Goal: Task Accomplishment & Management: Manage account settings

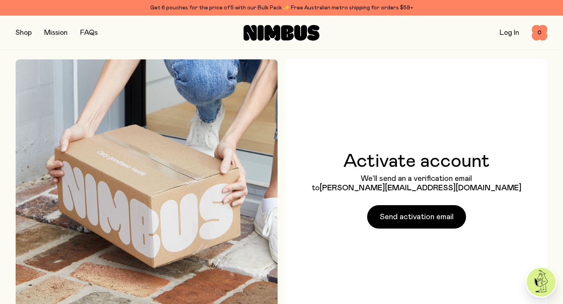
click at [404, 213] on div "Activate account We’ll send an a verification email to Donna.thomas878@gmail.co…" at bounding box center [416, 190] width 141 height 77
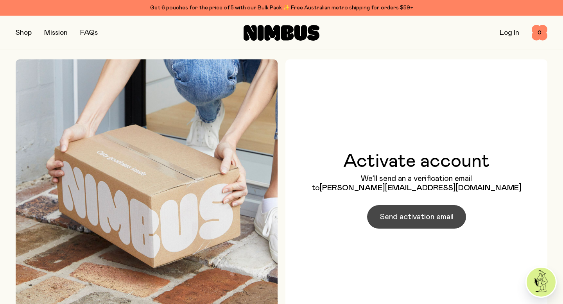
click at [406, 221] on span "Send activation email" at bounding box center [417, 217] width 74 height 11
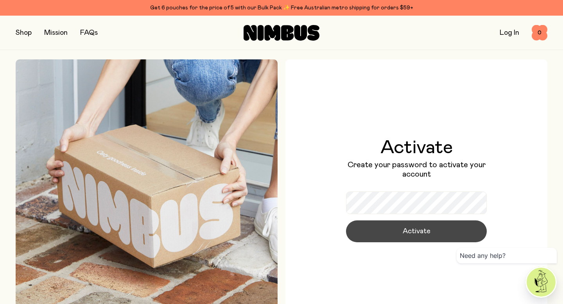
click at [425, 235] on span "Activate" at bounding box center [417, 231] width 28 height 11
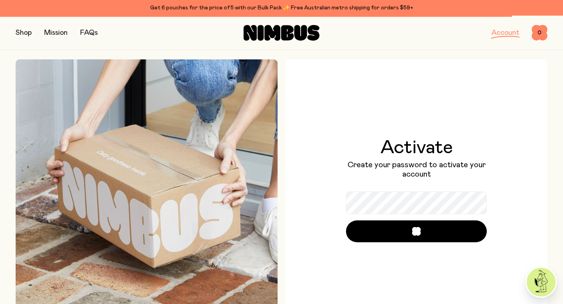
click at [508, 32] on link "Account" at bounding box center [506, 32] width 28 height 7
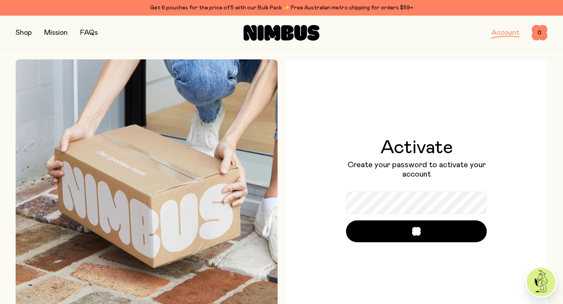
click at [498, 32] on link "Account" at bounding box center [506, 32] width 28 height 7
click at [506, 32] on link "Account" at bounding box center [506, 32] width 28 height 7
click at [501, 34] on link "Account" at bounding box center [506, 32] width 28 height 7
click at [500, 35] on link "Account" at bounding box center [506, 32] width 28 height 7
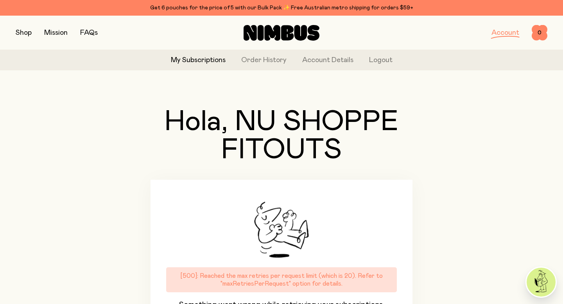
click at [206, 60] on link "My Subscriptions" at bounding box center [198, 60] width 55 height 11
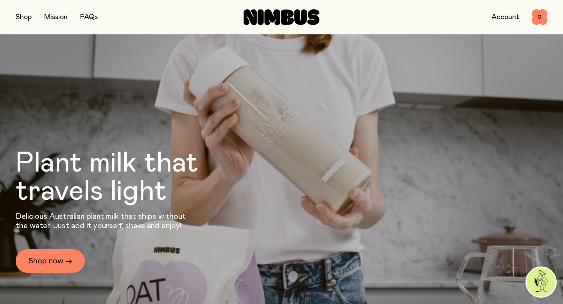
click at [506, 17] on link "Account" at bounding box center [506, 17] width 28 height 7
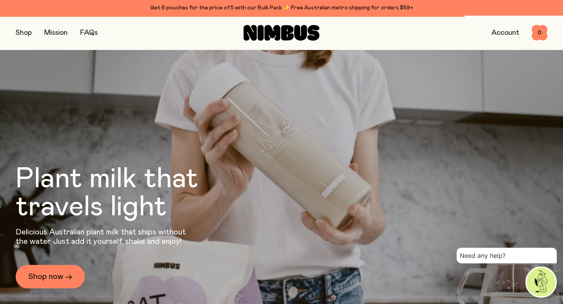
click at [500, 32] on link "Account" at bounding box center [506, 32] width 28 height 7
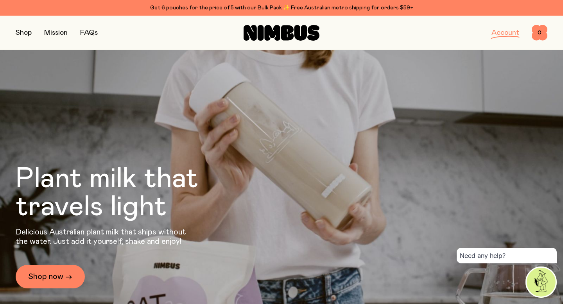
click at [511, 32] on link "Account" at bounding box center [506, 32] width 28 height 7
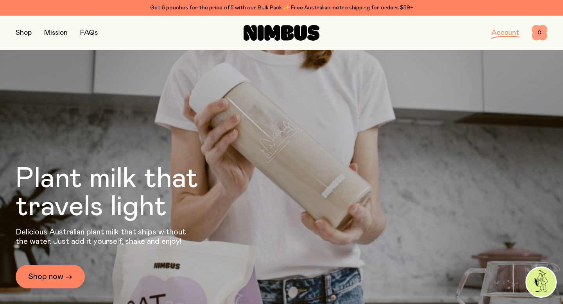
click at [537, 31] on span "0" at bounding box center [540, 33] width 16 height 16
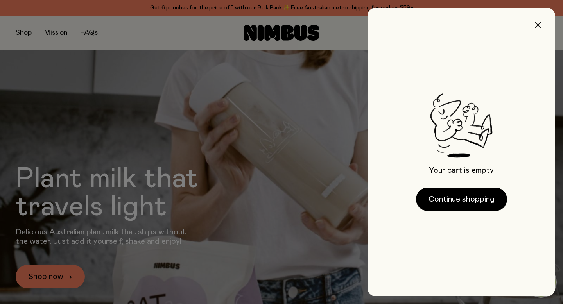
click at [537, 23] on icon "button" at bounding box center [538, 25] width 6 height 6
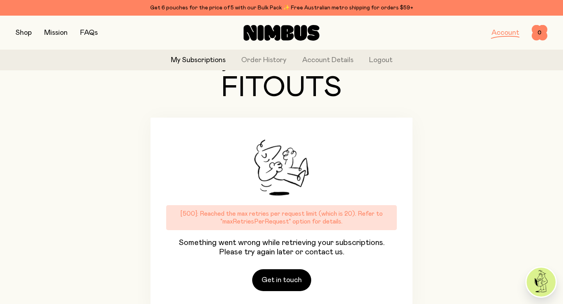
scroll to position [102, 0]
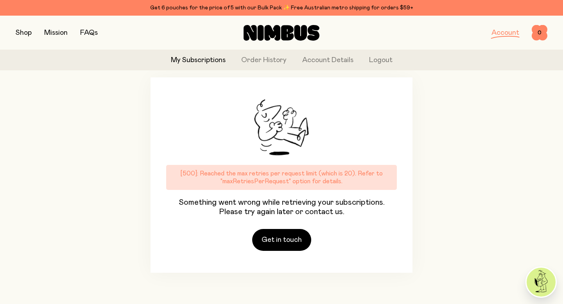
click at [514, 30] on link "Account" at bounding box center [506, 32] width 28 height 7
click at [277, 61] on link "Order History" at bounding box center [263, 60] width 45 height 11
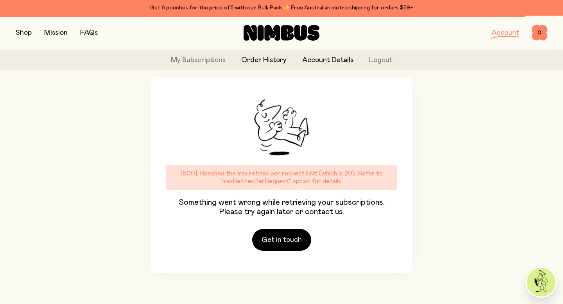
click at [317, 59] on link "Account Details" at bounding box center [327, 60] width 51 height 11
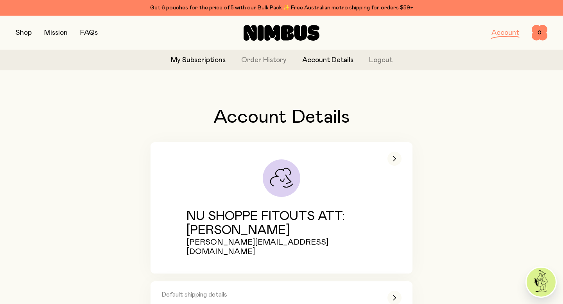
click at [213, 58] on link "My Subscriptions" at bounding box center [198, 60] width 55 height 11
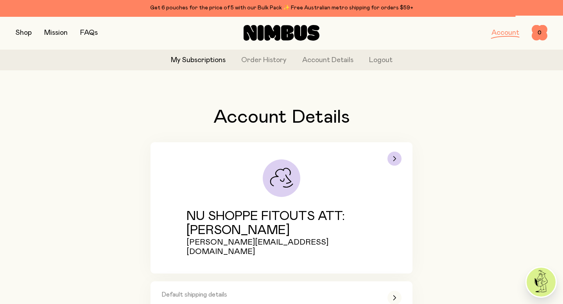
scroll to position [90, 0]
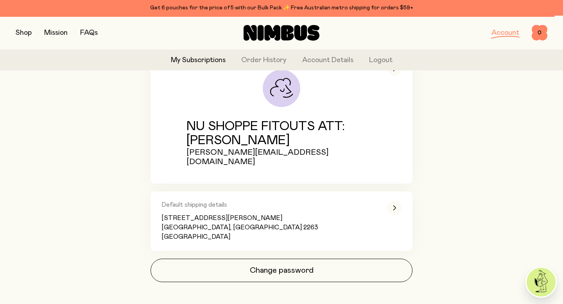
click at [200, 65] on link "My Subscriptions" at bounding box center [198, 60] width 55 height 11
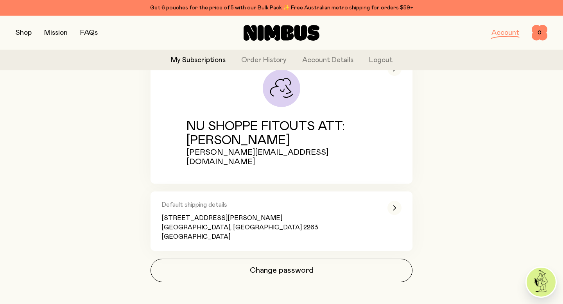
click at [201, 60] on link "My Subscriptions" at bounding box center [198, 60] width 55 height 11
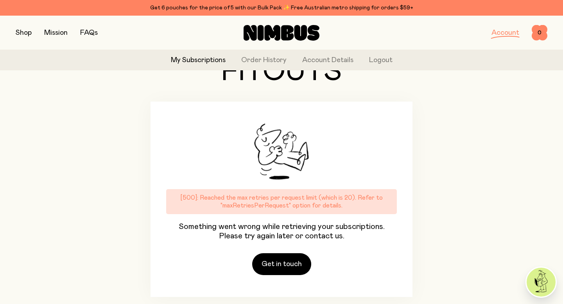
scroll to position [102, 0]
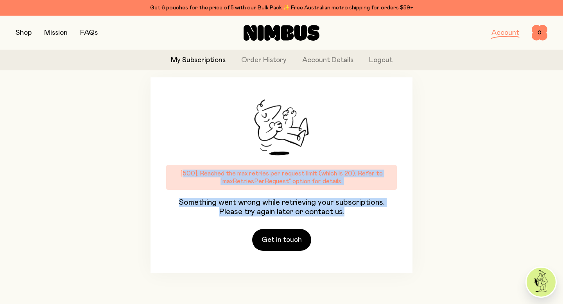
drag, startPoint x: 358, startPoint y: 212, endPoint x: 165, endPoint y: 150, distance: 202.9
click at [164, 151] on div "[500]: Reached the max retries per request limit (which is 20). Refer to "maxRe…" at bounding box center [282, 175] width 262 height 196
copy div "[500]: Reached the max retries per request limit (which is 20). Refer to "maxRe…"
click at [285, 239] on link "Get in touch" at bounding box center [281, 240] width 59 height 22
click at [273, 58] on link "Order History" at bounding box center [263, 60] width 45 height 11
